Goal: Task Accomplishment & Management: Use online tool/utility

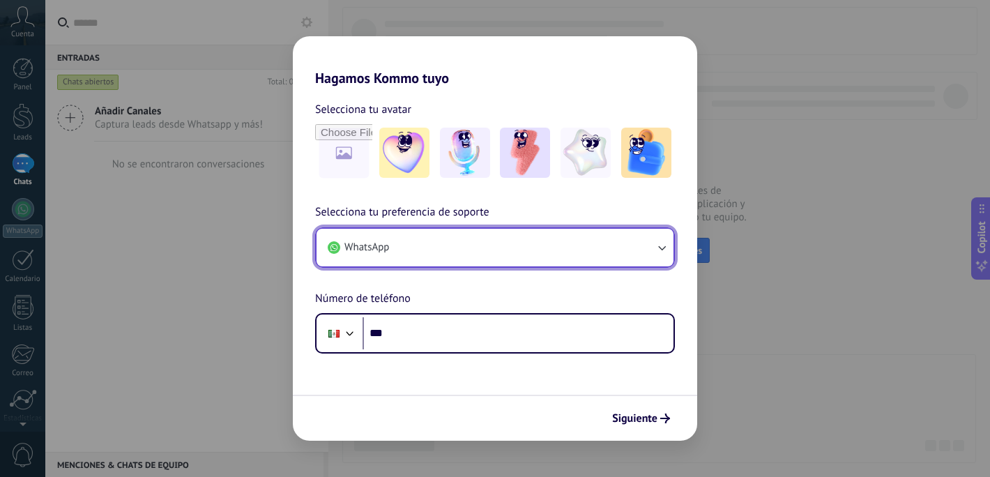
click at [413, 240] on button "WhatsApp" at bounding box center [494, 248] width 357 height 38
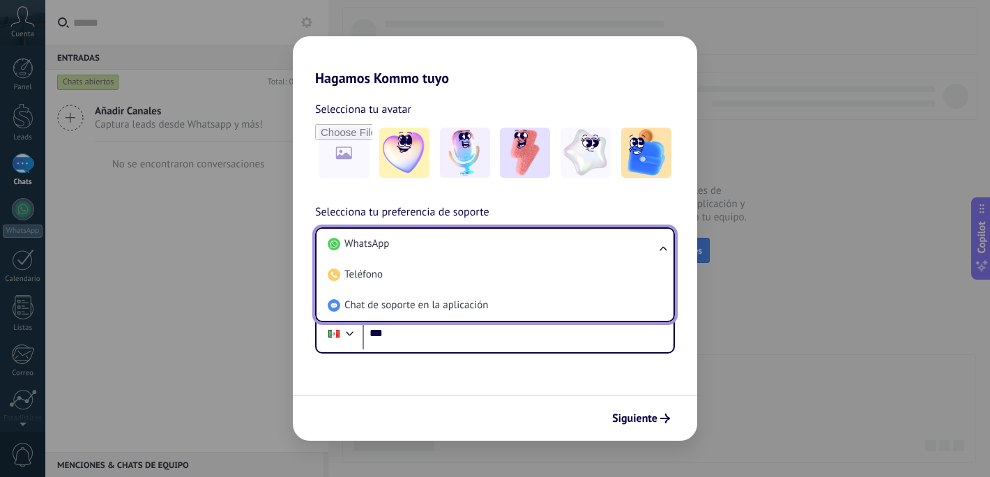
click at [413, 240] on li "WhatsApp" at bounding box center [492, 244] width 340 height 31
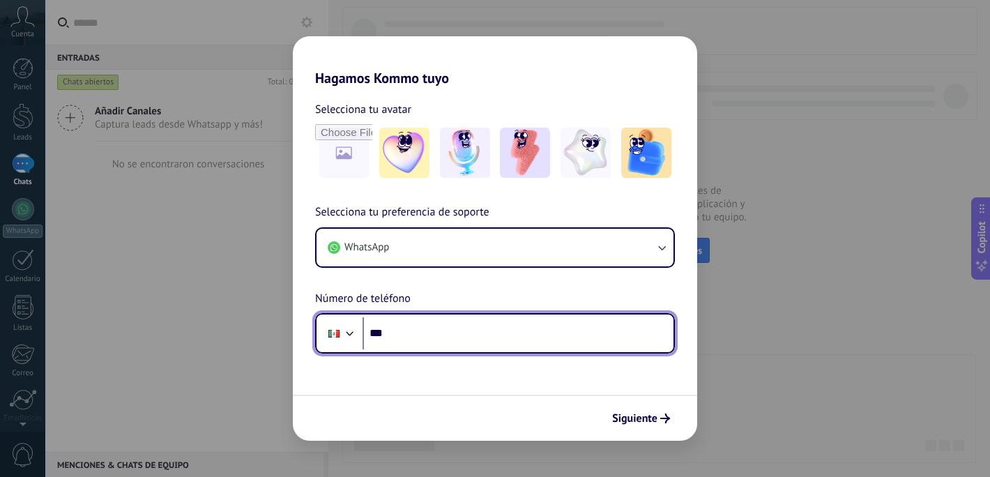
click at [527, 332] on input "***" at bounding box center [517, 333] width 311 height 32
type input "**********"
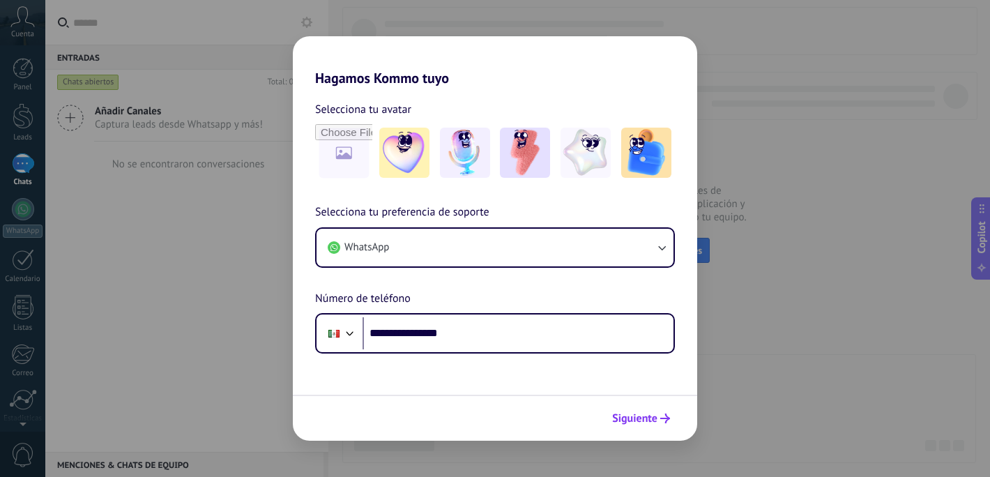
click at [654, 422] on span "Siguiente" at bounding box center [634, 418] width 45 height 10
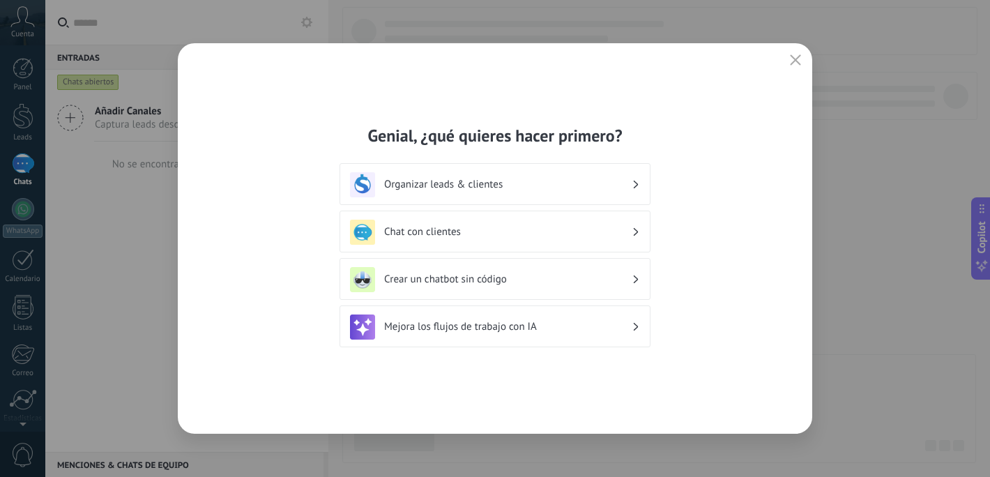
click at [516, 237] on h3 "Chat con clientes" at bounding box center [507, 231] width 247 height 13
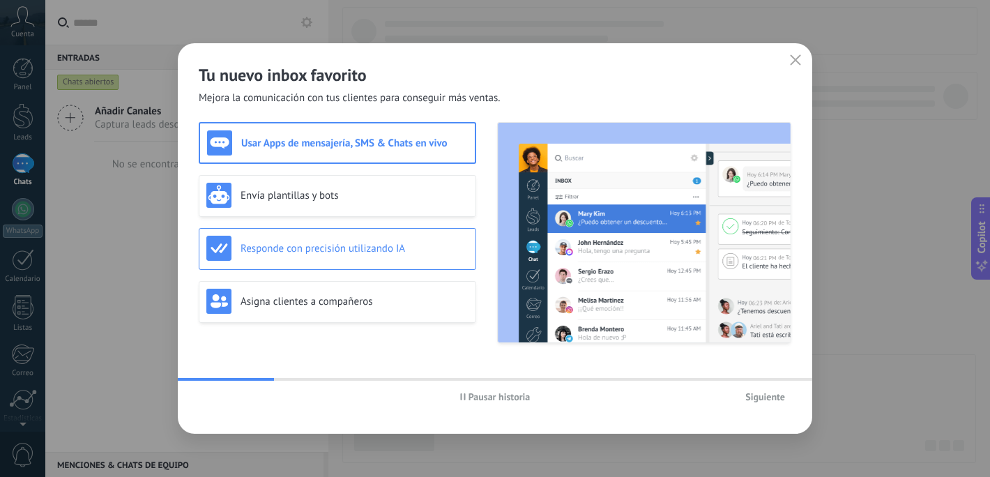
click at [371, 245] on h3 "Responde con precisión utilizando IA" at bounding box center [354, 248] width 228 height 13
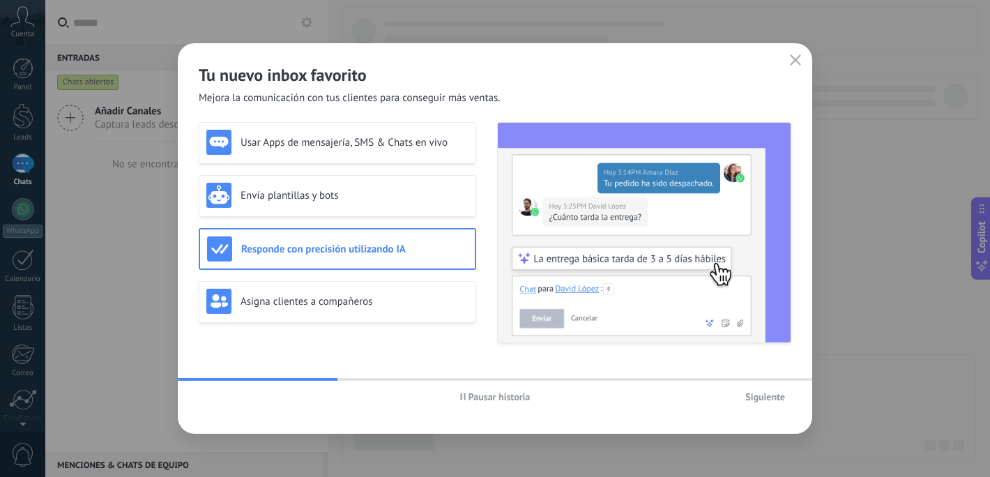
click at [754, 398] on span "Siguiente" at bounding box center [765, 397] width 40 height 10
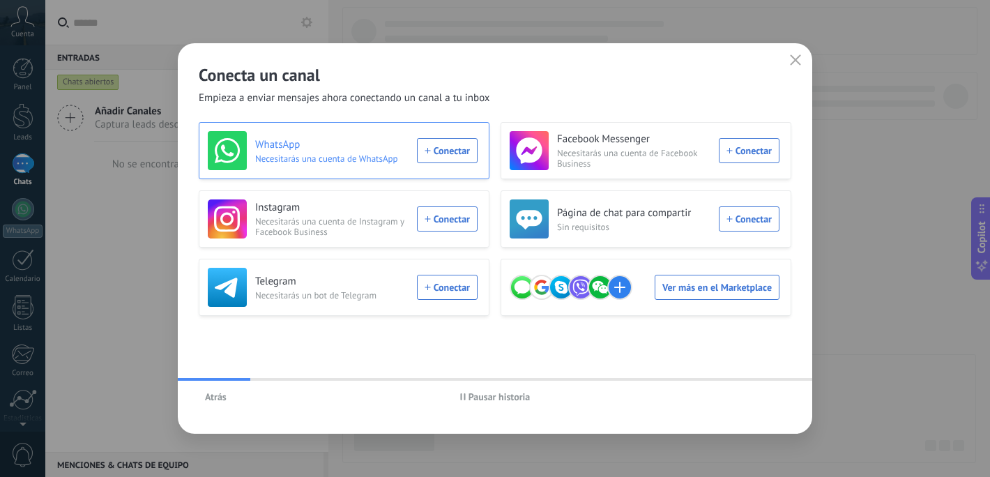
click at [470, 152] on div "WhatsApp Necesitarás una cuenta de WhatsApp Conectar" at bounding box center [343, 150] width 270 height 39
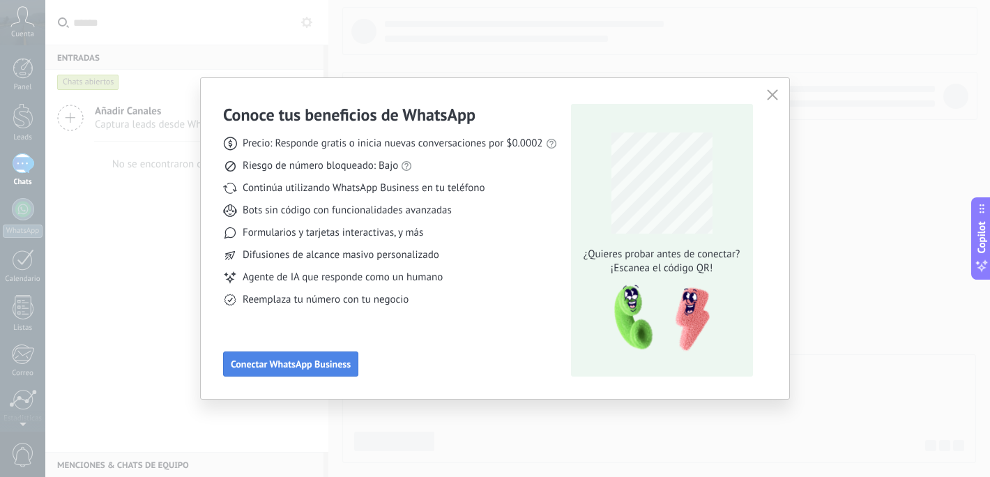
click at [310, 365] on span "Conectar WhatsApp Business" at bounding box center [291, 364] width 120 height 10
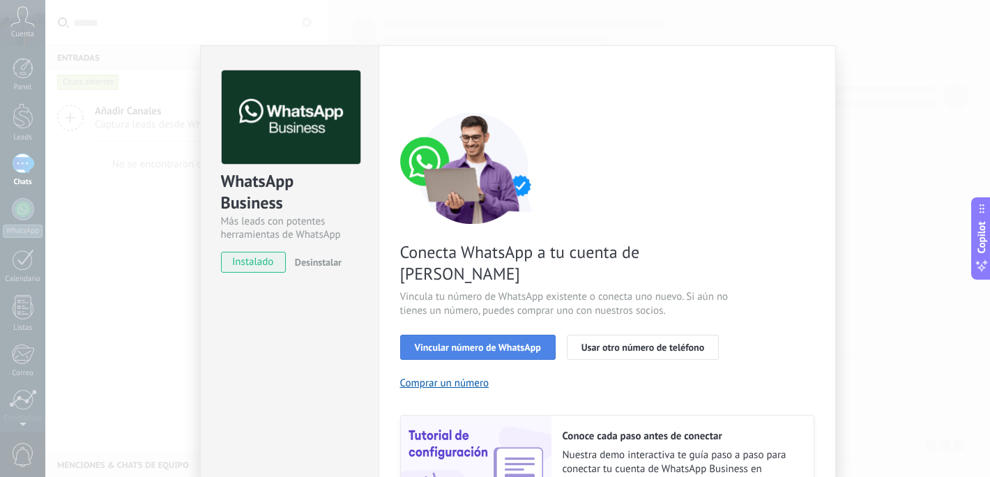
click at [436, 342] on span "Vincular número de WhatsApp" at bounding box center [478, 347] width 126 height 10
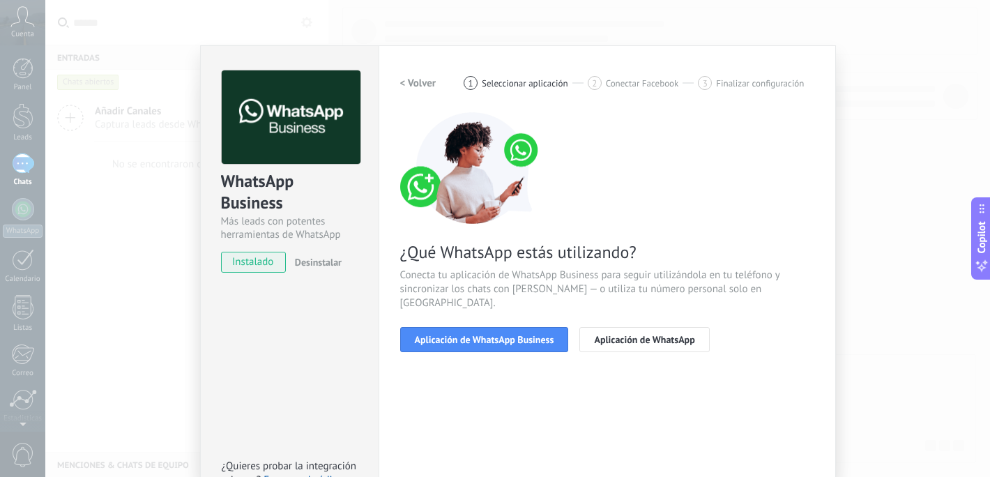
click at [436, 334] on span "Aplicación de WhatsApp Business" at bounding box center [484, 339] width 139 height 10
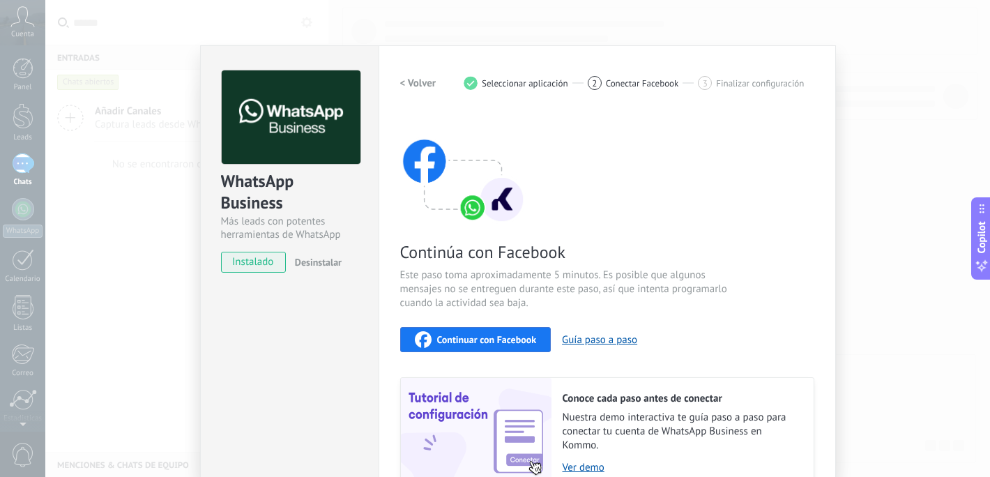
click at [442, 346] on div "Continuar con Facebook" at bounding box center [476, 339] width 122 height 17
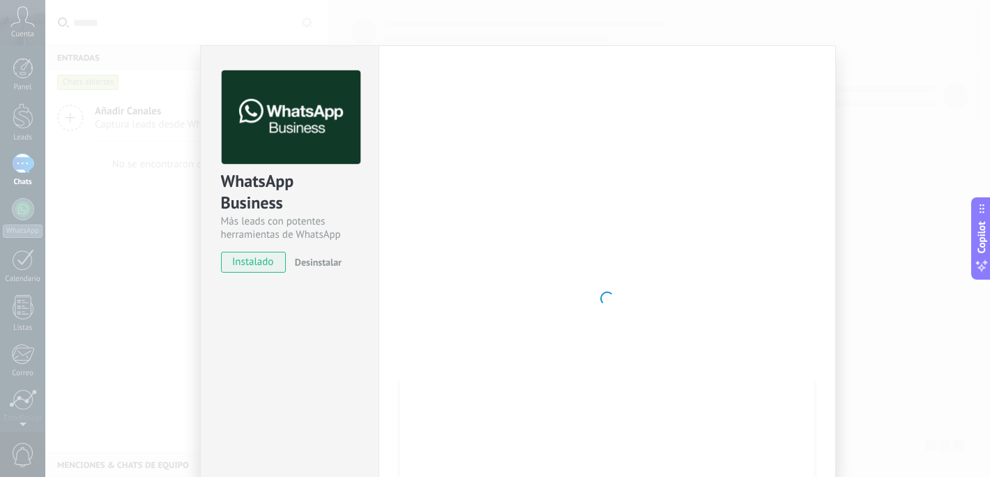
click at [249, 268] on span "instalado" at bounding box center [253, 262] width 63 height 21
click at [77, 243] on div "WhatsApp Business Más leads con potentes herramientas de WhatsApp instalado Des…" at bounding box center [517, 238] width 944 height 477
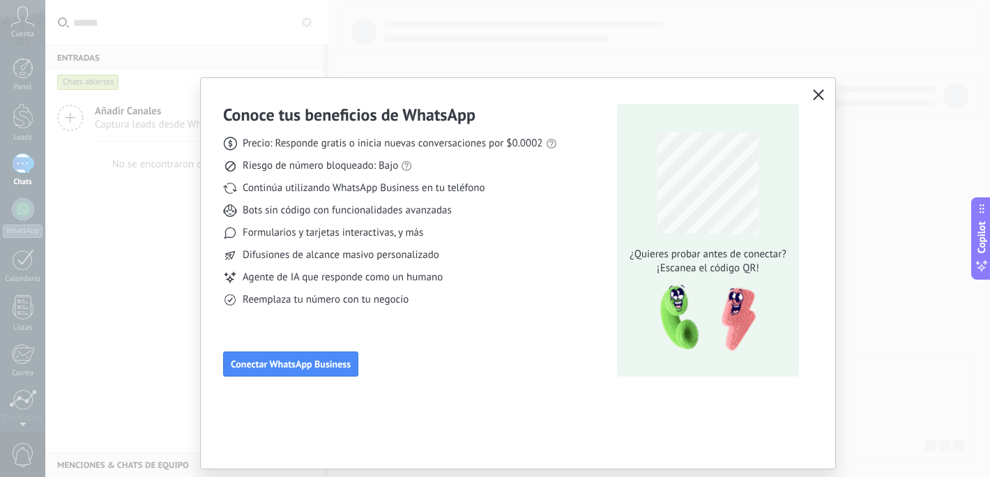
click at [77, 243] on div at bounding box center [517, 238] width 944 height 477
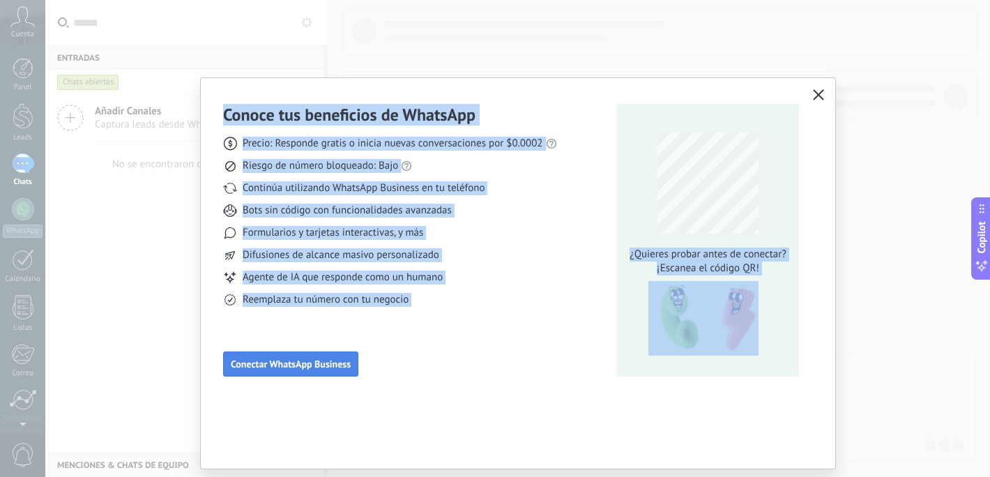
click at [271, 364] on span "Conectar WhatsApp Business" at bounding box center [291, 364] width 120 height 10
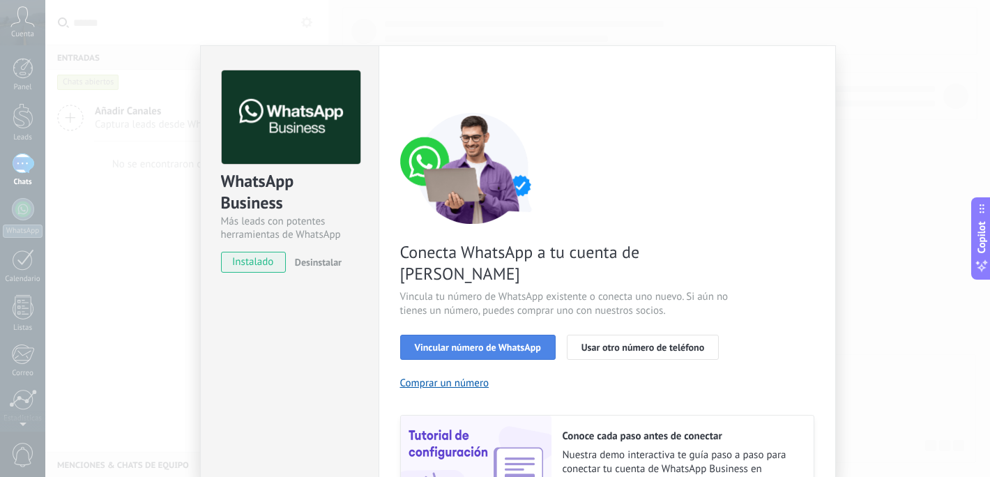
click at [452, 342] on span "Vincular número de WhatsApp" at bounding box center [478, 347] width 126 height 10
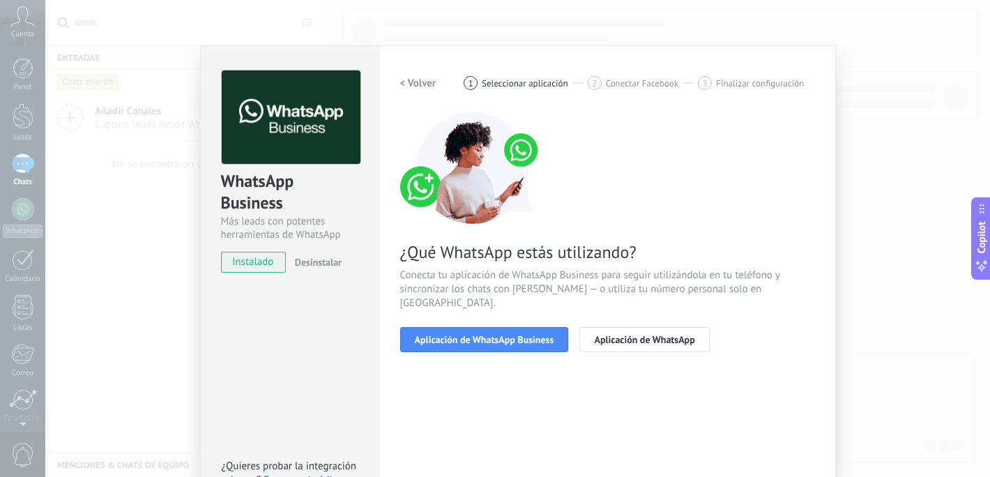
click at [452, 334] on span "Aplicación de WhatsApp Business" at bounding box center [484, 339] width 139 height 10
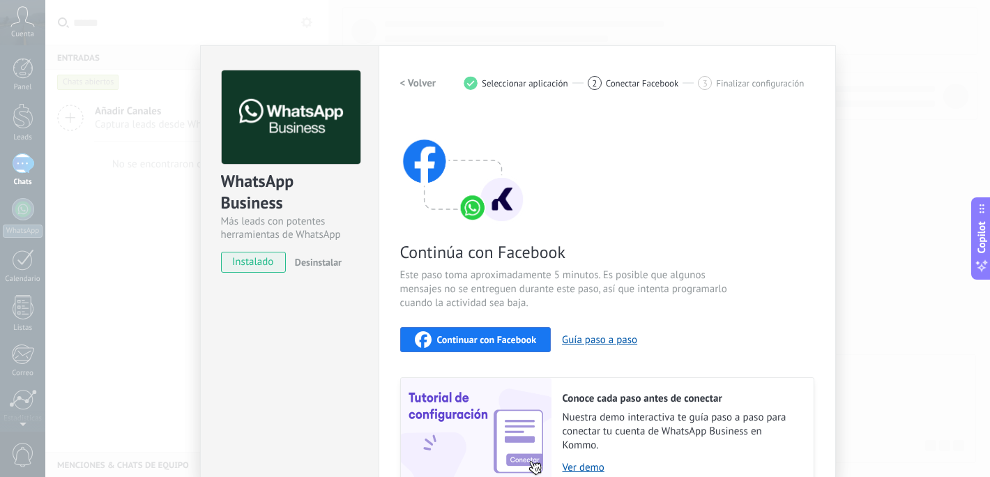
click at [459, 346] on div "Continuar con Facebook" at bounding box center [476, 339] width 122 height 17
click at [599, 31] on div "WhatsApp Business Más leads con potentes herramientas de WhatsApp instalado Des…" at bounding box center [517, 238] width 944 height 477
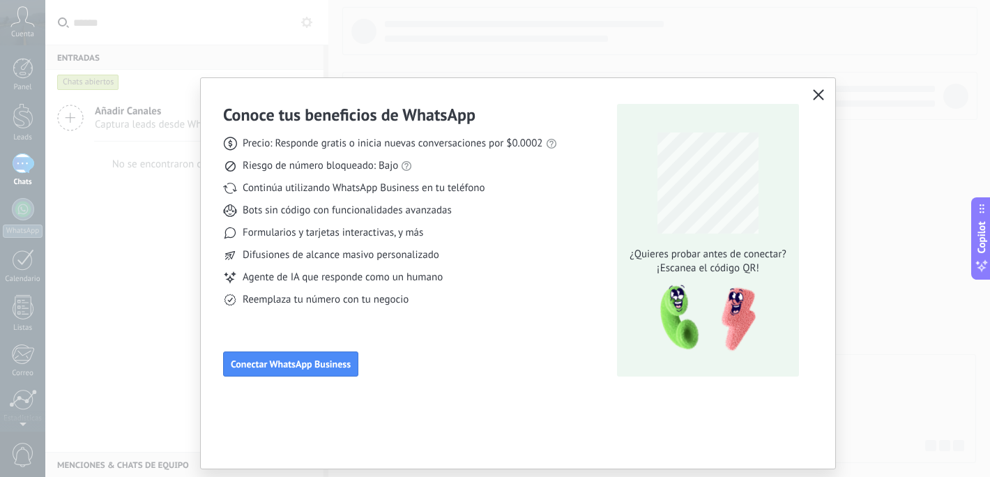
click at [820, 95] on icon "button" at bounding box center [818, 94] width 11 height 11
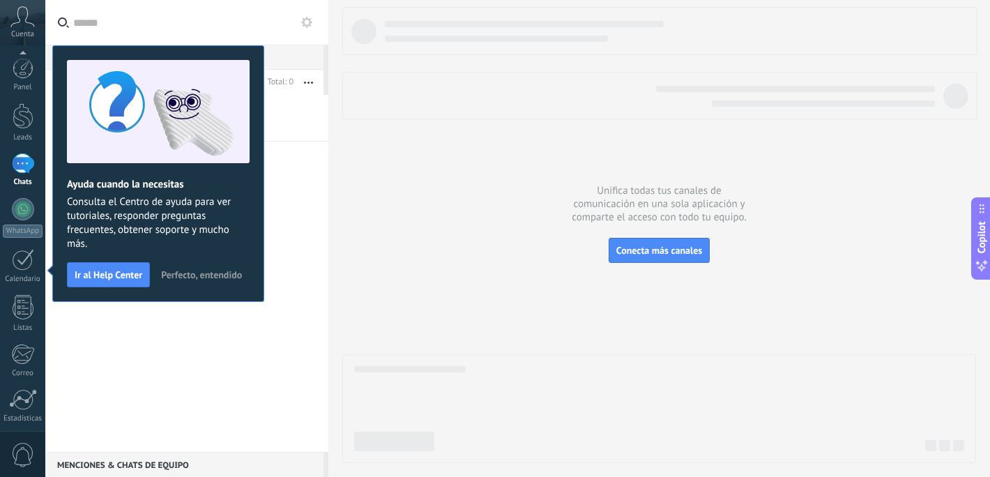
scroll to position [103, 0]
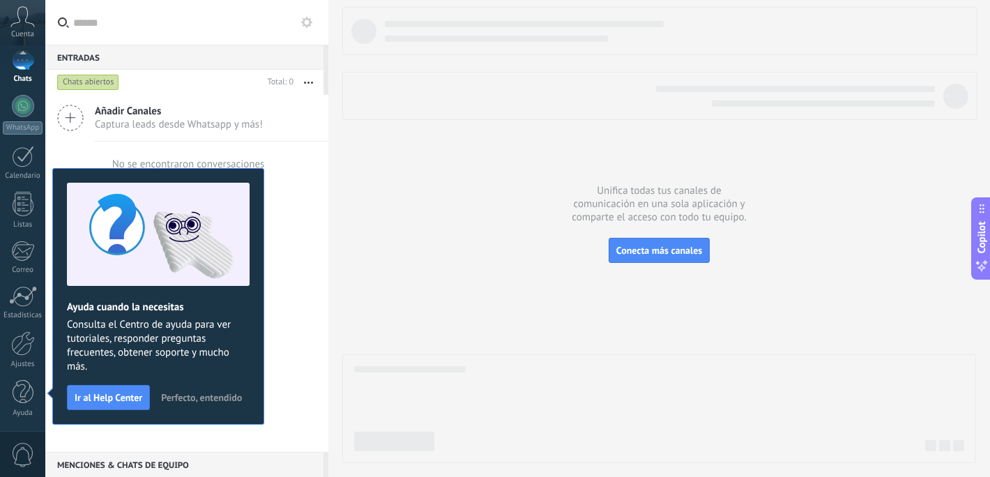
click at [172, 395] on span "Perfecto, entendido" at bounding box center [201, 397] width 81 height 10
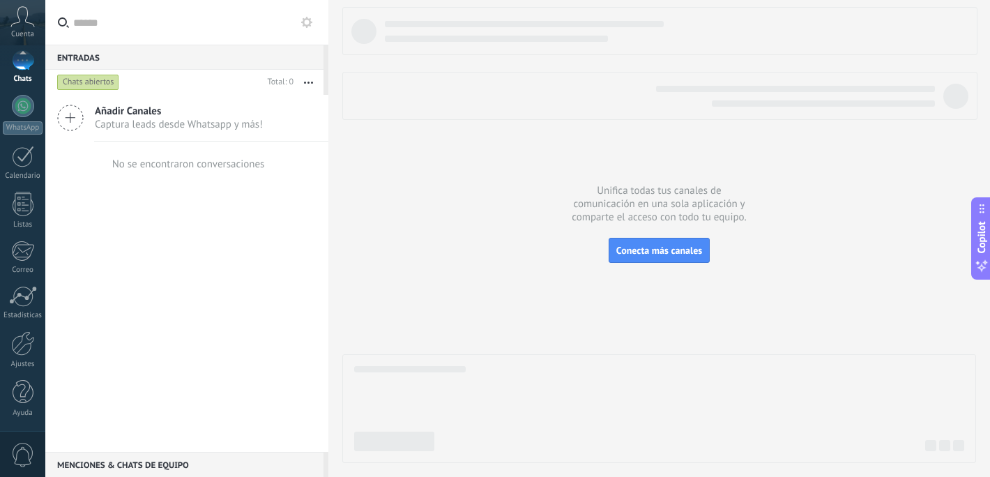
click at [72, 121] on icon at bounding box center [70, 118] width 26 height 26
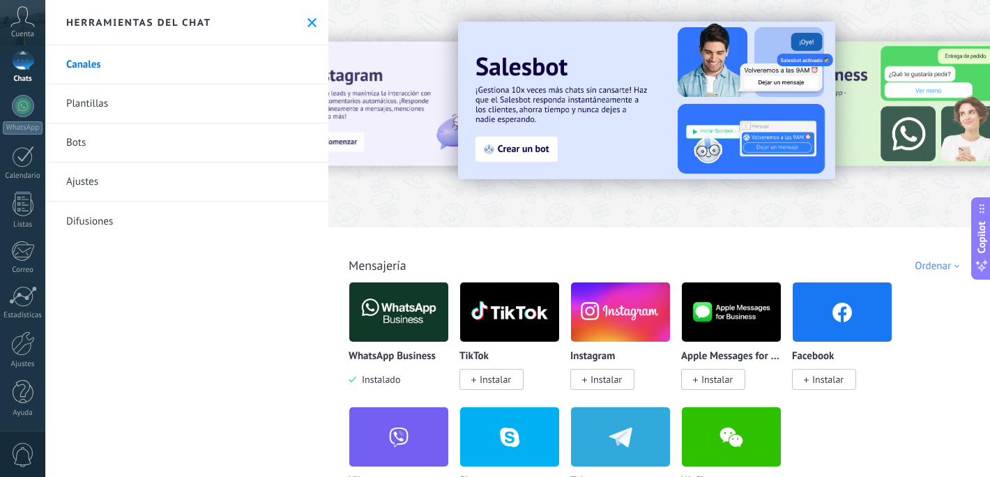
click at [410, 311] on img at bounding box center [398, 312] width 99 height 68
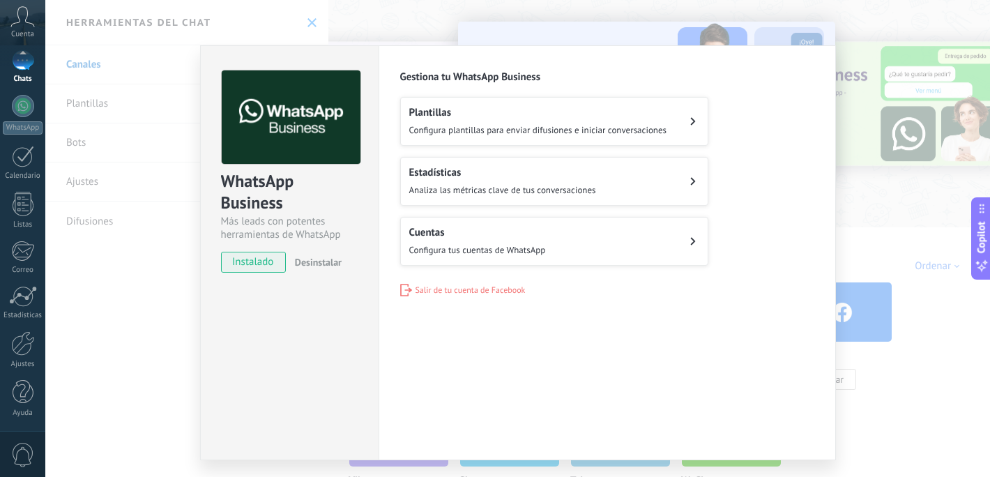
click at [485, 122] on div "Plantillas Configura plantillas para enviar difusiones e iniciar conversaciones" at bounding box center [538, 121] width 258 height 31
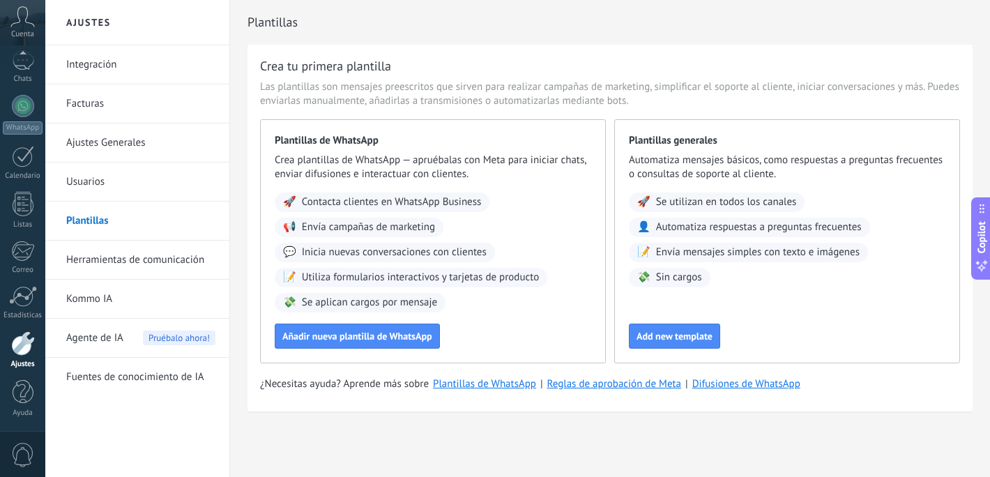
click at [28, 20] on icon at bounding box center [22, 16] width 24 height 21
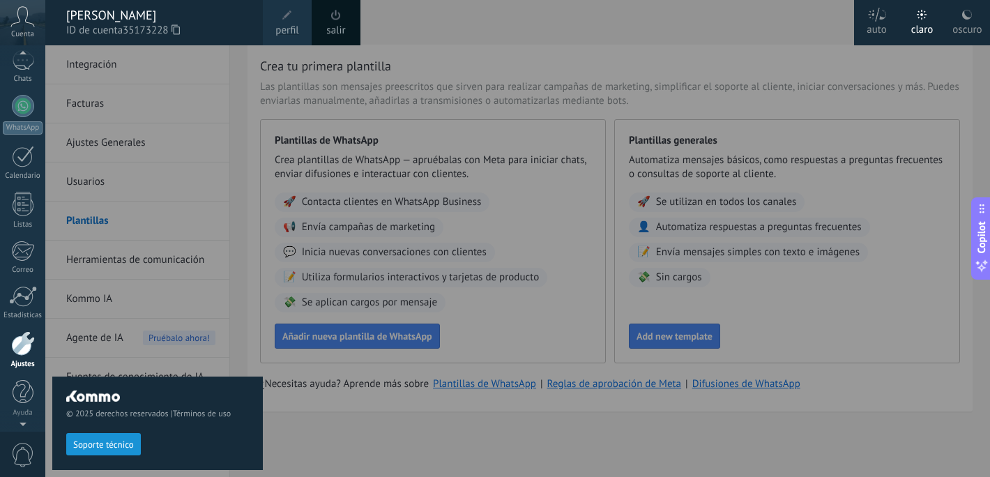
click at [382, 125] on div at bounding box center [540, 238] width 990 height 477
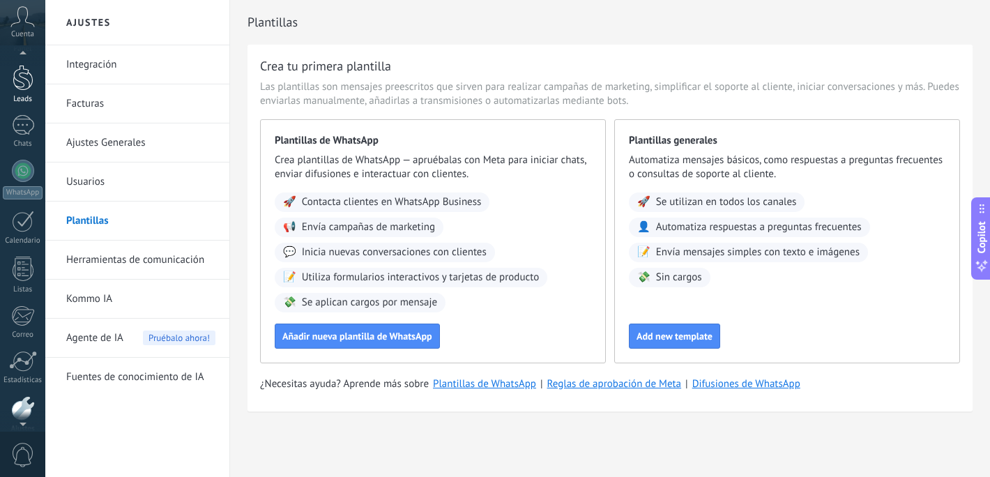
scroll to position [36, 0]
click at [24, 136] on div at bounding box center [23, 127] width 22 height 20
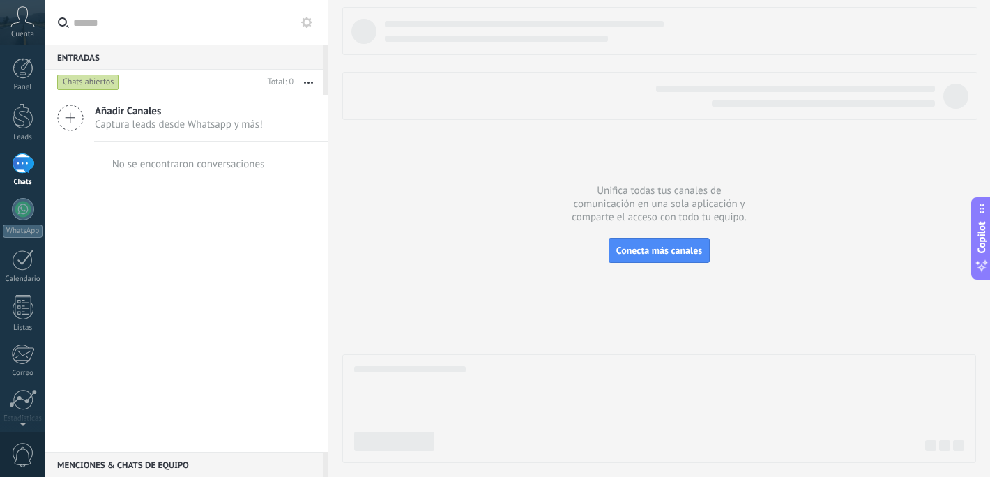
click at [67, 114] on icon at bounding box center [70, 118] width 26 height 26
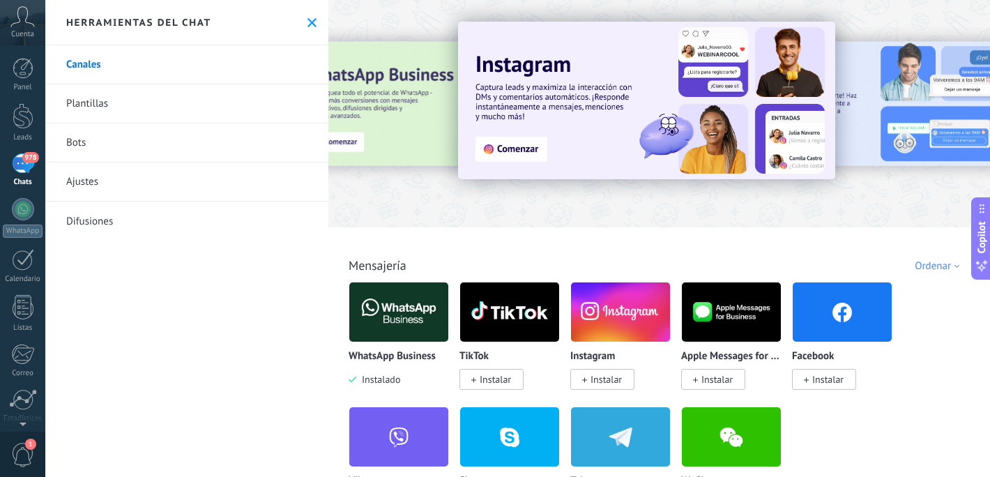
click at [26, 165] on div "978" at bounding box center [23, 163] width 22 height 20
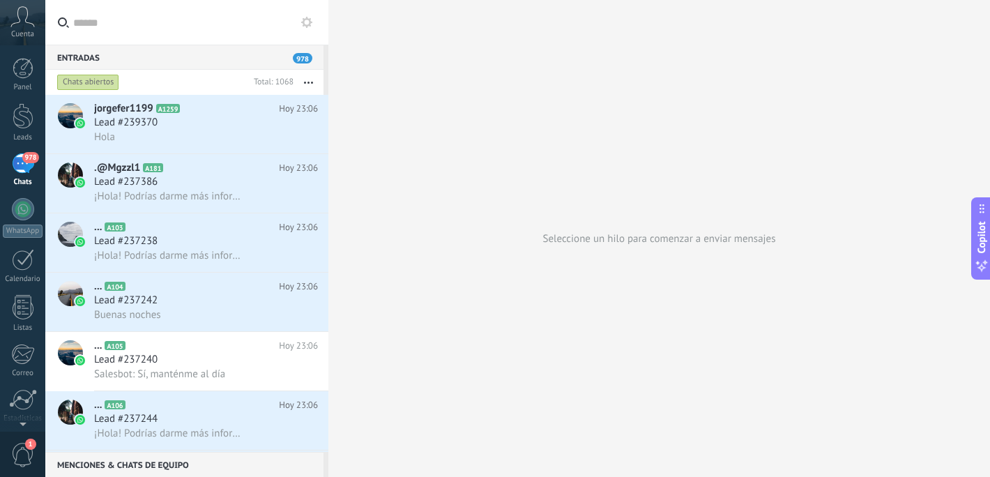
click at [313, 82] on button "button" at bounding box center [308, 82] width 30 height 25
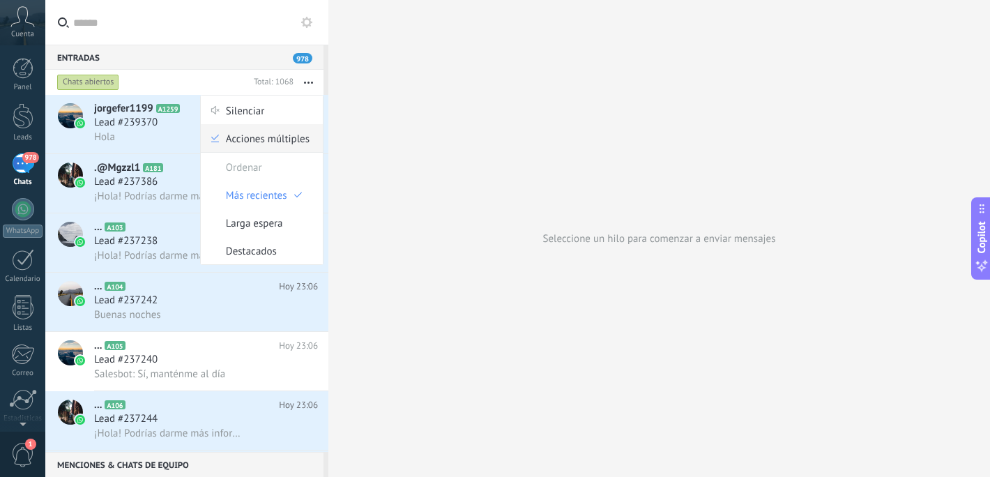
click at [263, 144] on span "Acciones múltiples" at bounding box center [268, 138] width 84 height 28
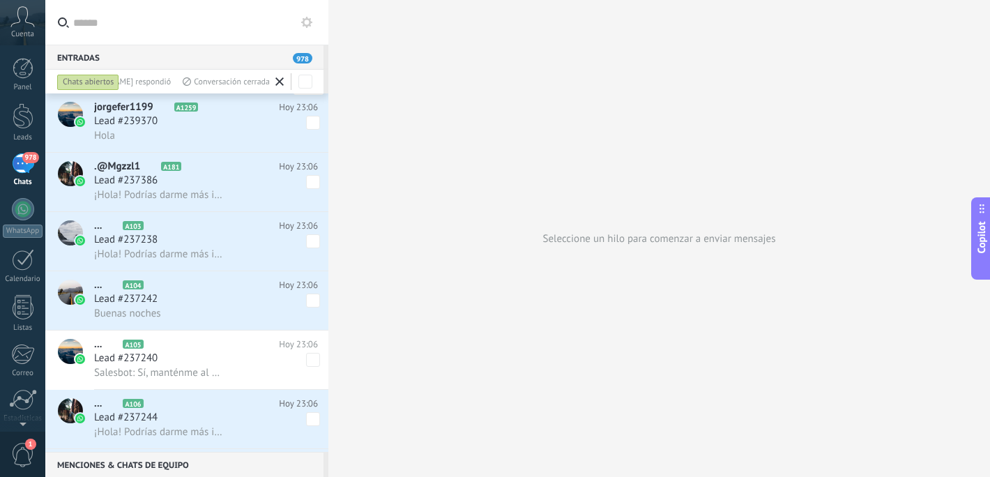
click at [307, 25] on use at bounding box center [306, 22] width 11 height 11
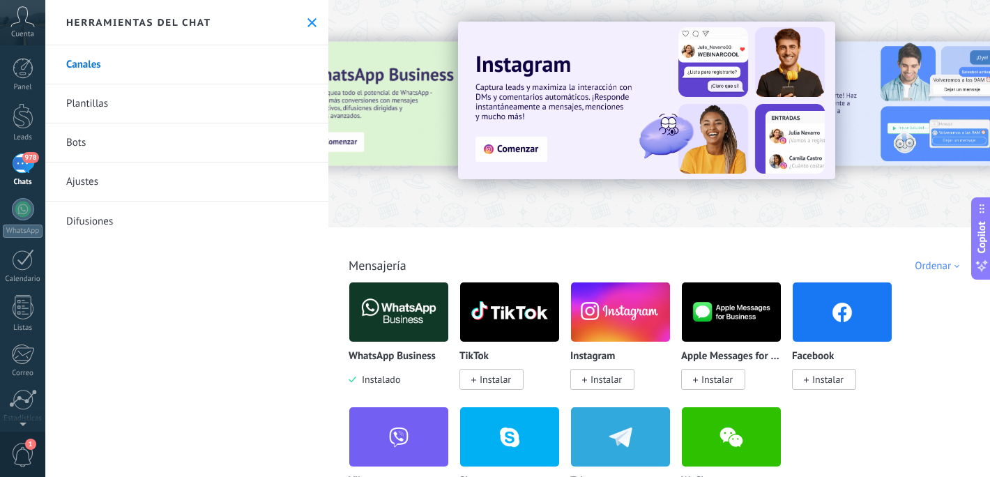
click at [307, 25] on icon at bounding box center [311, 22] width 9 height 9
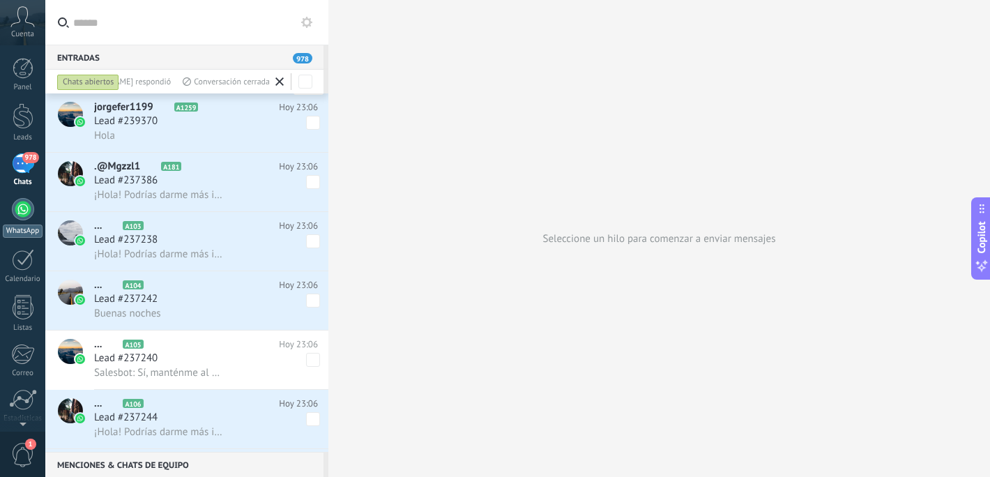
click at [22, 213] on div at bounding box center [23, 209] width 22 height 22
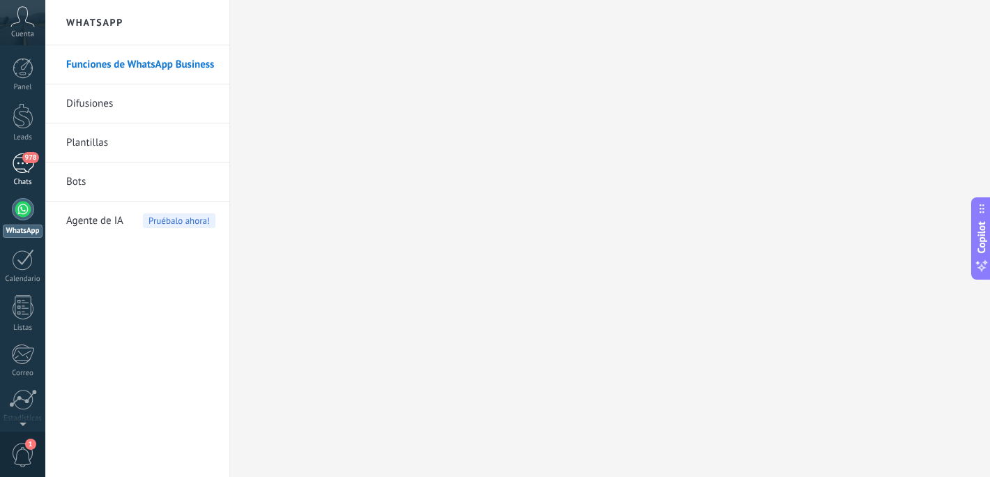
click at [24, 158] on span "978" at bounding box center [30, 157] width 16 height 11
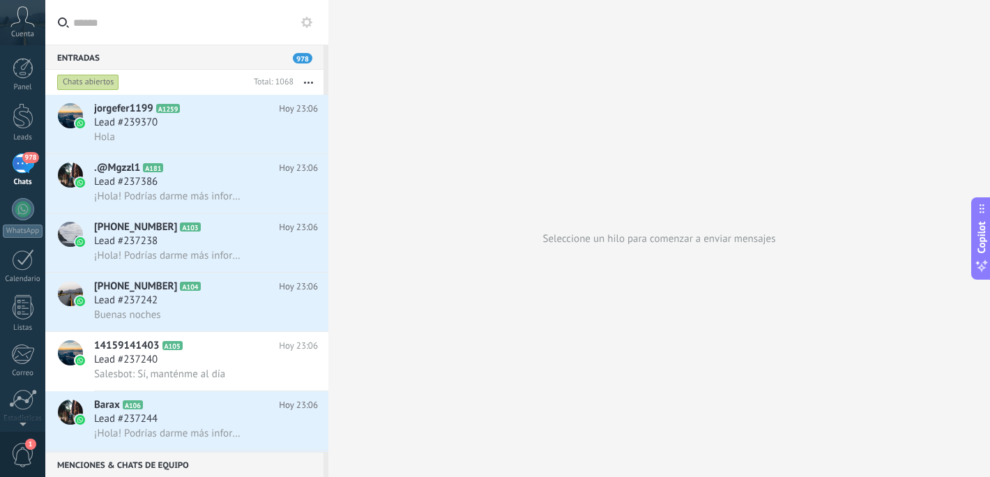
click at [303, 22] on use at bounding box center [306, 22] width 11 height 11
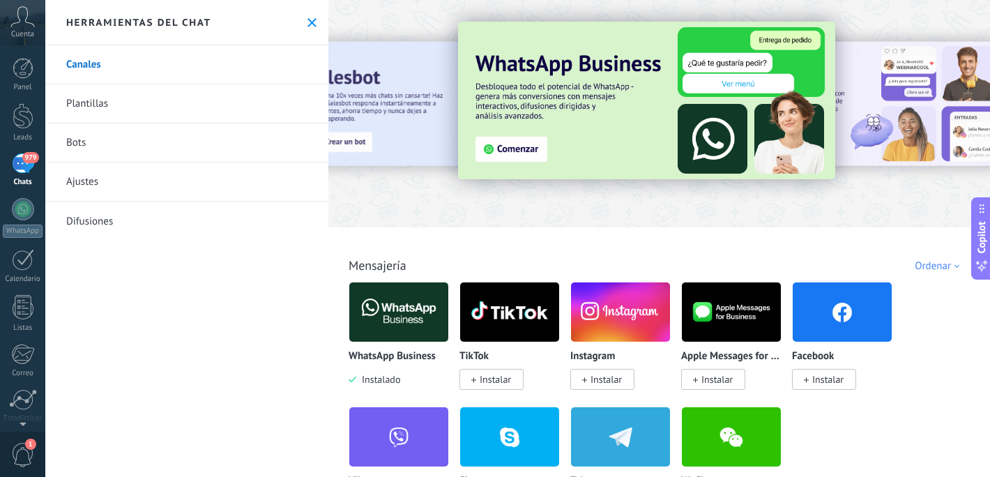
click at [191, 103] on link "Plantillas" at bounding box center [186, 103] width 283 height 39
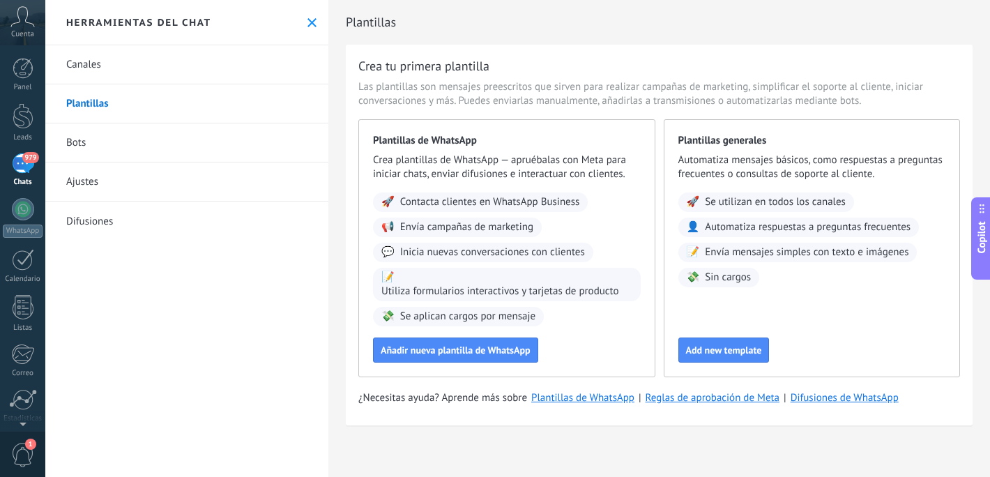
click at [89, 66] on link "Canales" at bounding box center [186, 64] width 283 height 39
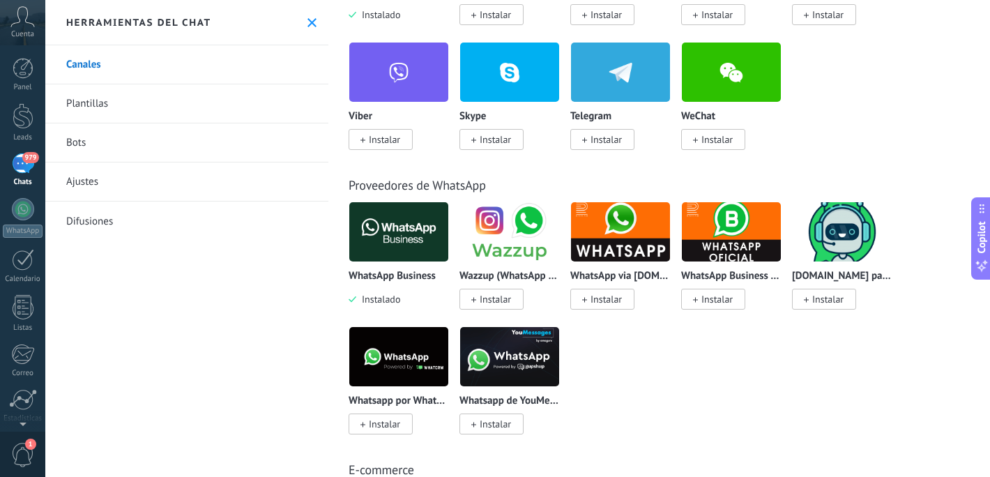
scroll to position [378, 0]
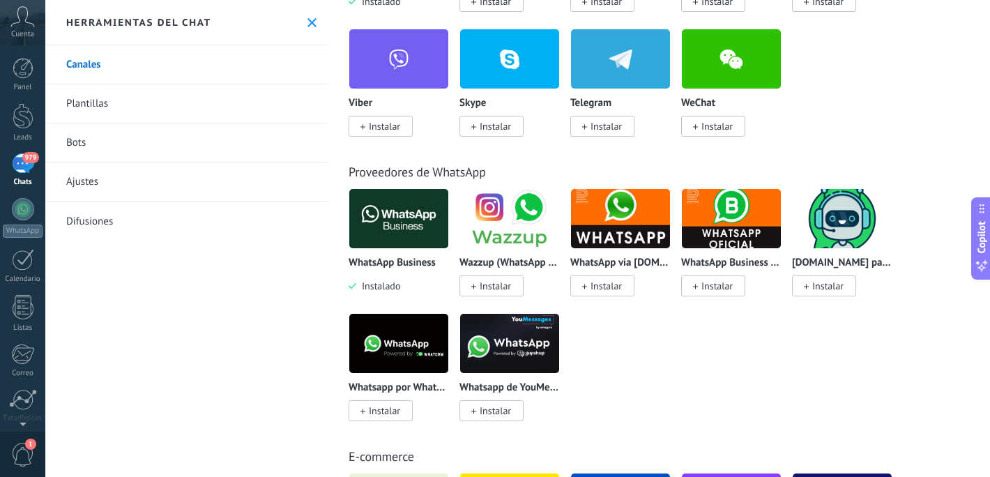
click at [88, 154] on link "Bots" at bounding box center [186, 142] width 283 height 39
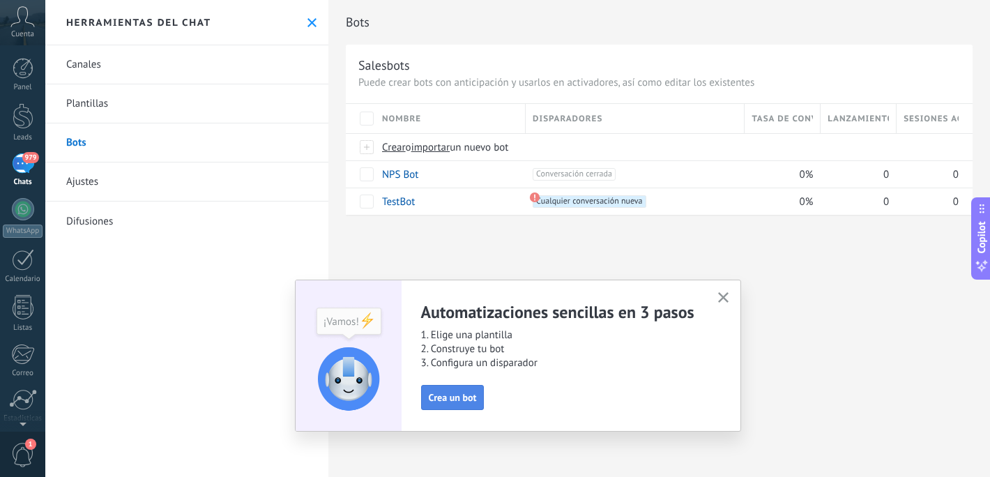
click at [445, 399] on span "Crea un bot" at bounding box center [453, 397] width 48 height 10
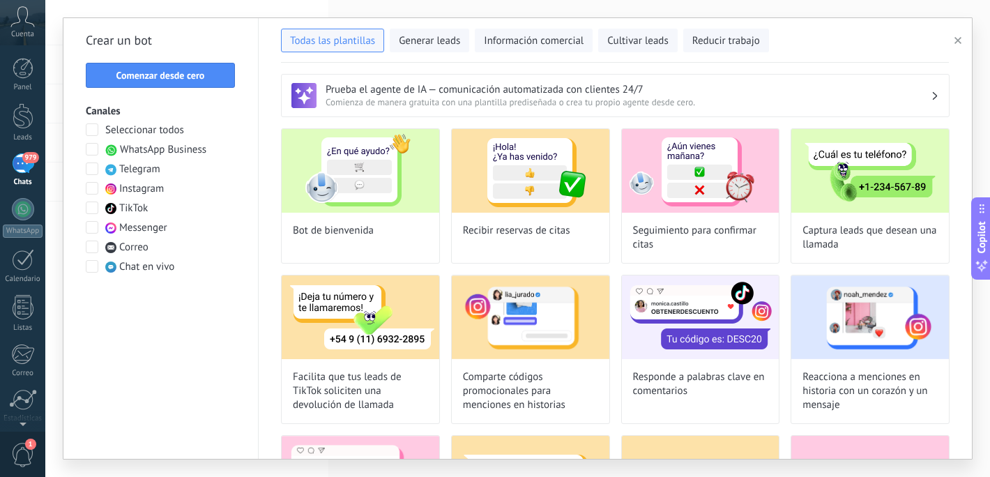
click at [90, 153] on span at bounding box center [92, 149] width 13 height 13
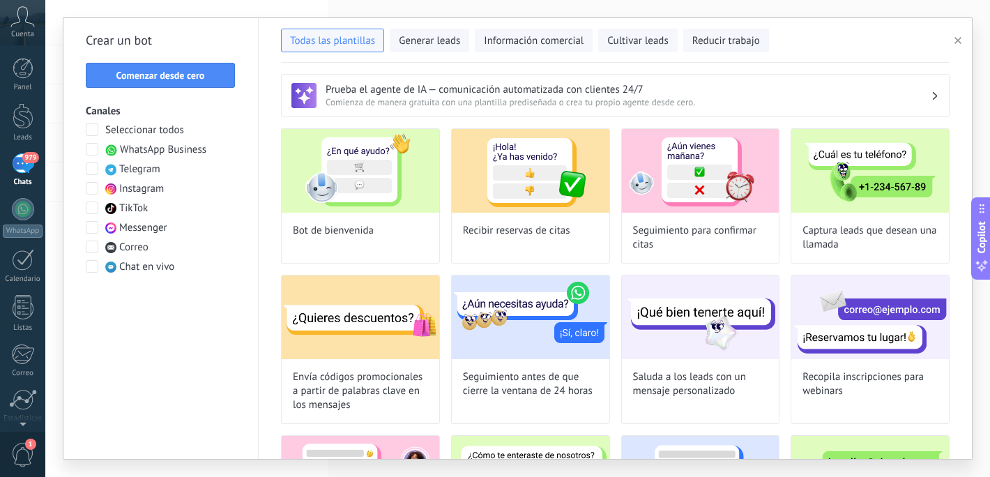
click at [17, 25] on icon at bounding box center [22, 16] width 24 height 21
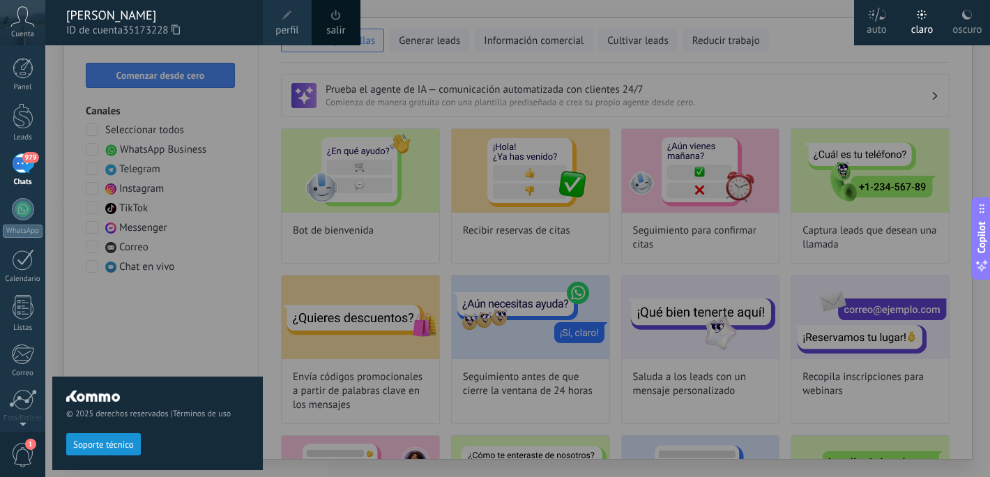
click at [342, 20] on span at bounding box center [335, 15] width 15 height 15
